Goal: Information Seeking & Learning: Learn about a topic

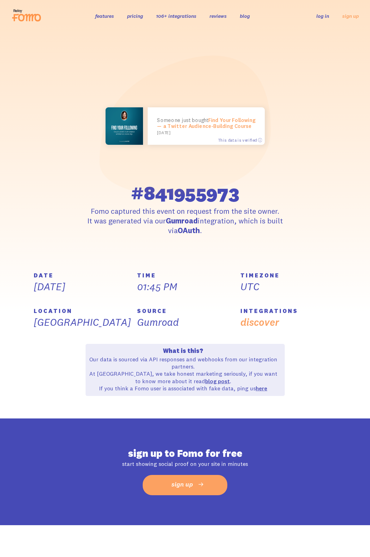
click at [27, 17] on icon at bounding box center [29, 17] width 23 height 7
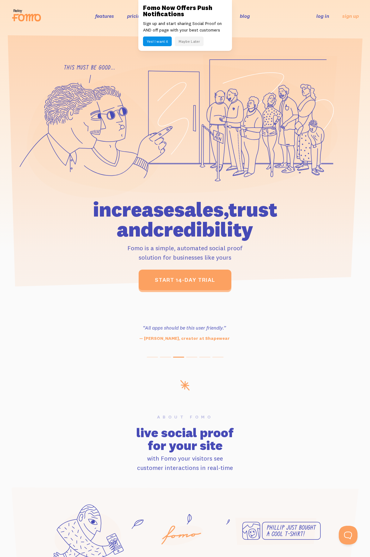
click at [199, 44] on button "Maybe Later" at bounding box center [189, 42] width 29 height 10
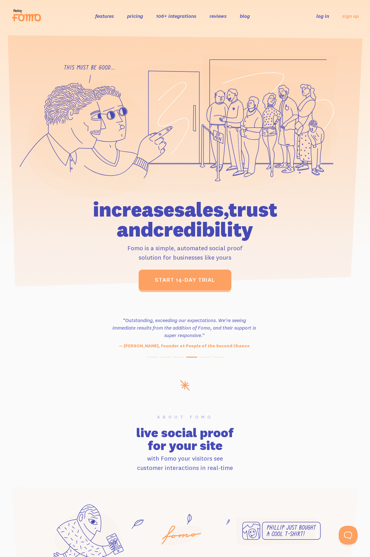
click at [129, 17] on link "pricing" at bounding box center [135, 16] width 16 height 6
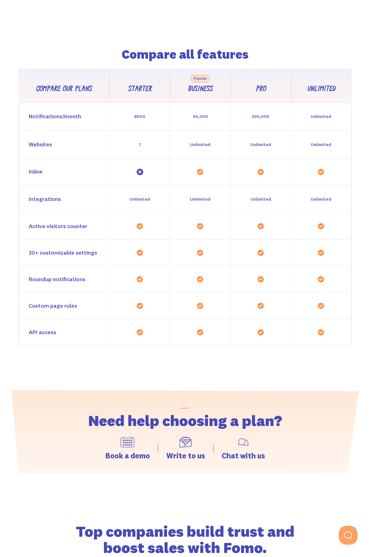
scroll to position [1331, 0]
